Goal: Information Seeking & Learning: Understand process/instructions

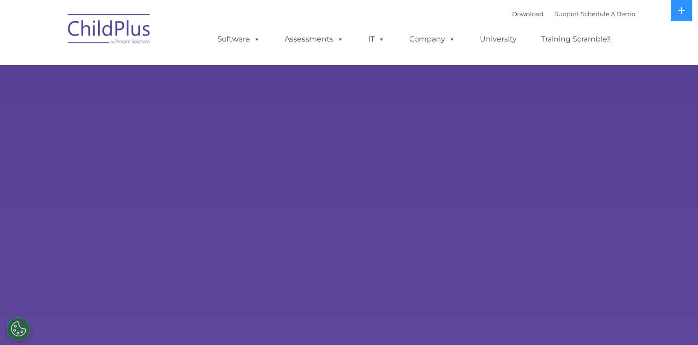
select select "MEDIUM"
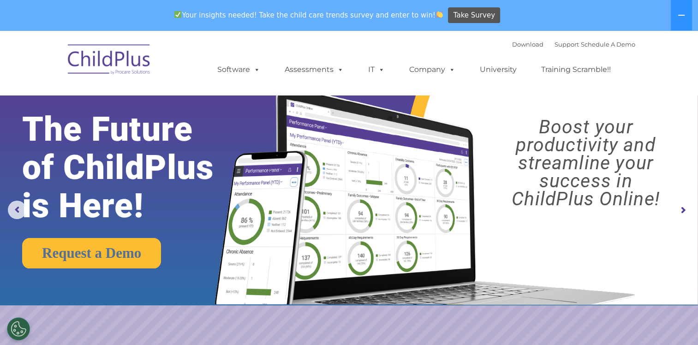
click at [131, 66] on img at bounding box center [109, 61] width 92 height 46
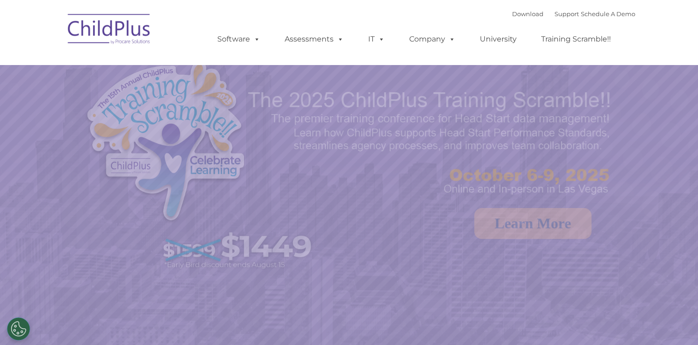
select select "MEDIUM"
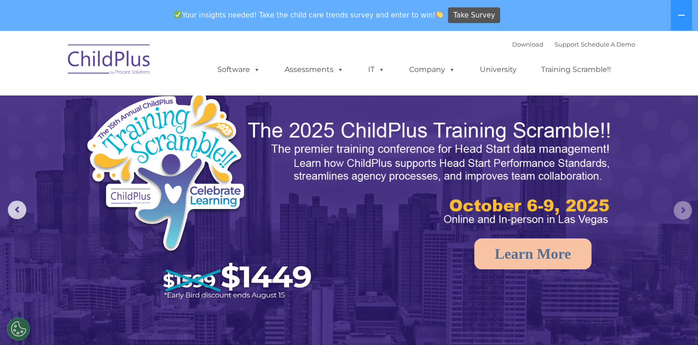
click at [684, 208] on rs-arrow at bounding box center [683, 210] width 18 height 18
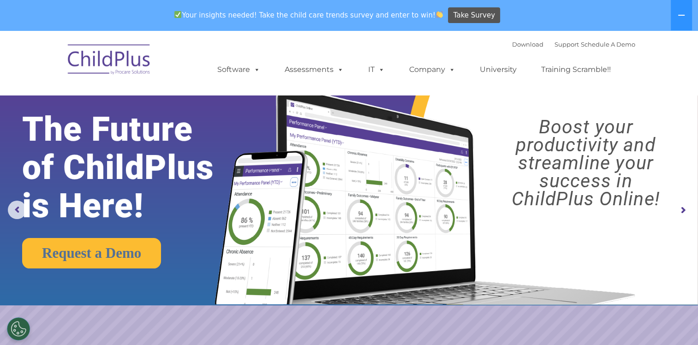
click at [683, 208] on rs-arrow at bounding box center [683, 210] width 18 height 18
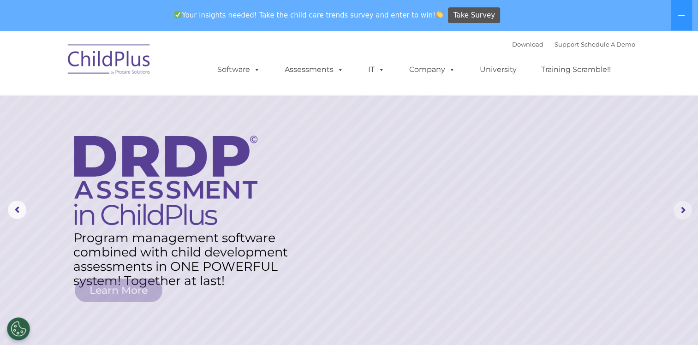
click at [683, 208] on rs-arrow at bounding box center [683, 210] width 18 height 18
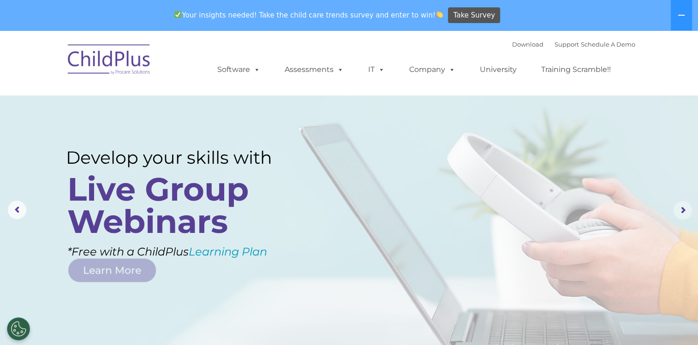
click at [683, 208] on rs-arrow at bounding box center [683, 210] width 18 height 18
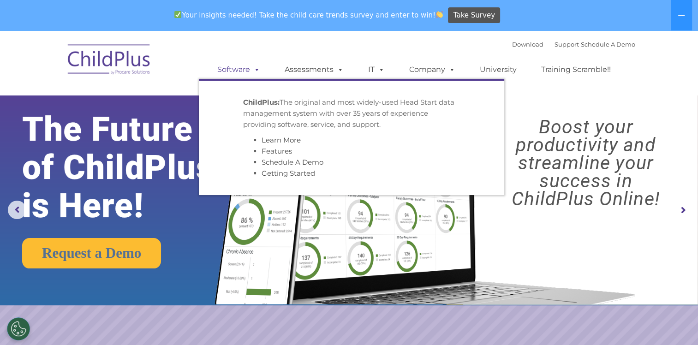
click at [257, 69] on span at bounding box center [255, 69] width 10 height 9
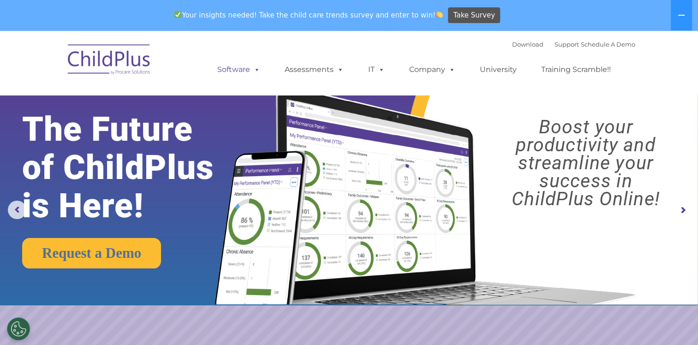
click at [257, 69] on span at bounding box center [255, 69] width 10 height 9
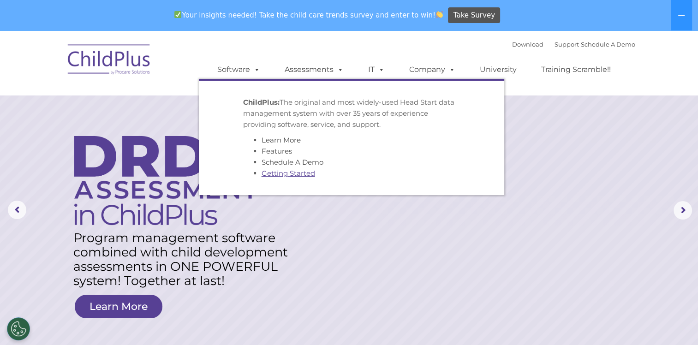
click at [278, 175] on link "Getting Started" at bounding box center [289, 173] width 54 height 9
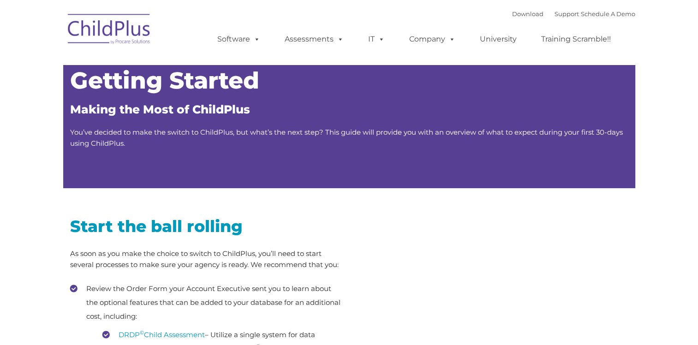
type input ""
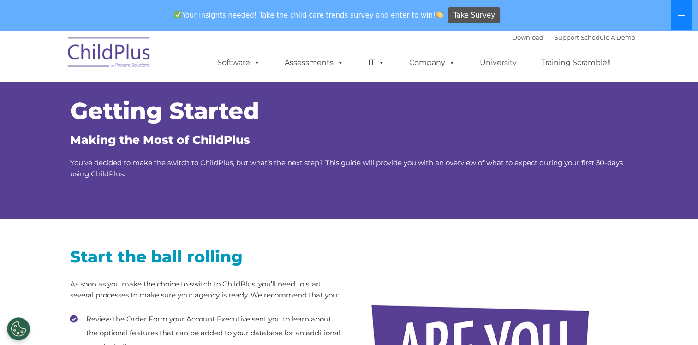
click at [681, 16] on icon at bounding box center [682, 15] width 6 height 1
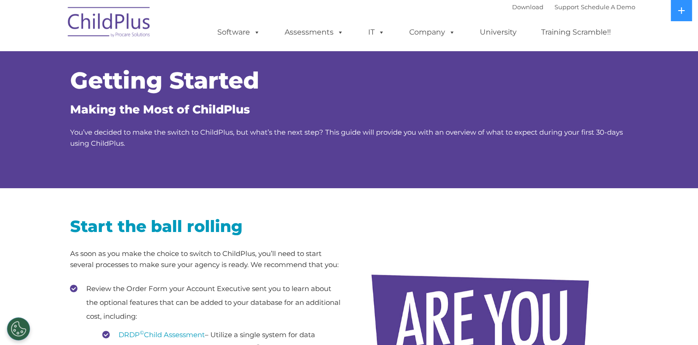
click at [339, 13] on div "Download Support | Schedule A Demo  MENU MENU Software ChildPlus: The original…" at bounding box center [417, 25] width 437 height 51
